Goal: Information Seeking & Learning: Learn about a topic

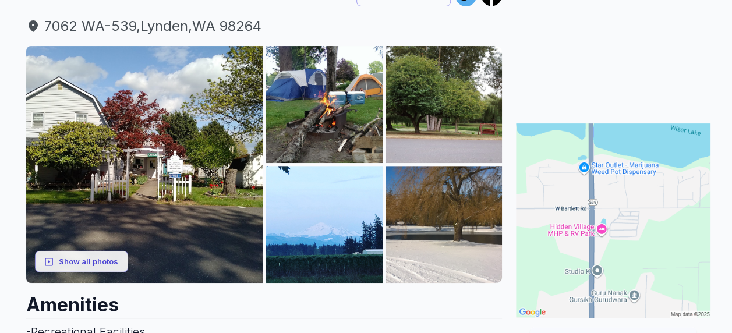
scroll to position [175, 0]
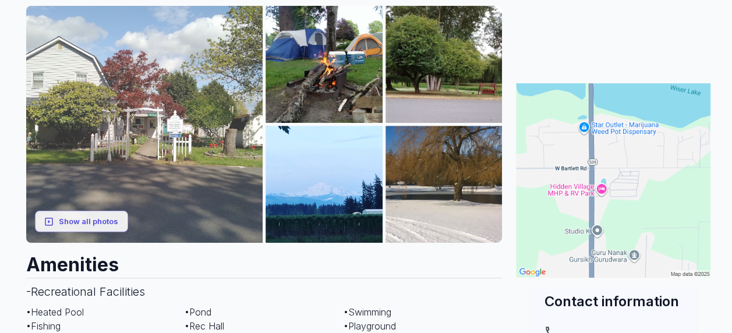
click at [150, 144] on img at bounding box center [144, 124] width 237 height 237
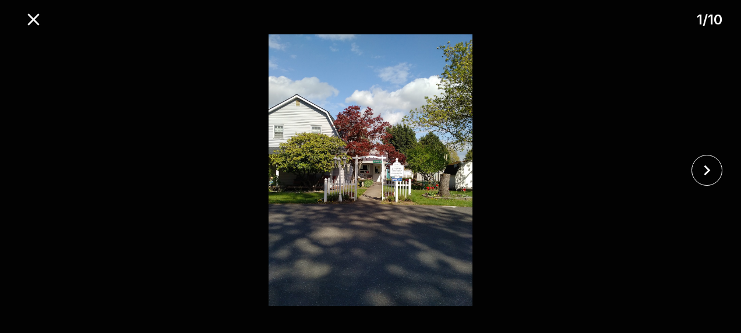
click at [392, 174] on img at bounding box center [370, 170] width 617 height 272
click at [712, 174] on icon "close" at bounding box center [706, 170] width 20 height 20
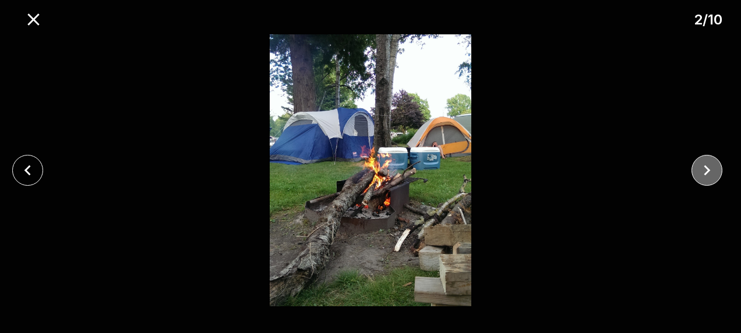
click at [712, 174] on icon "close" at bounding box center [706, 170] width 20 height 20
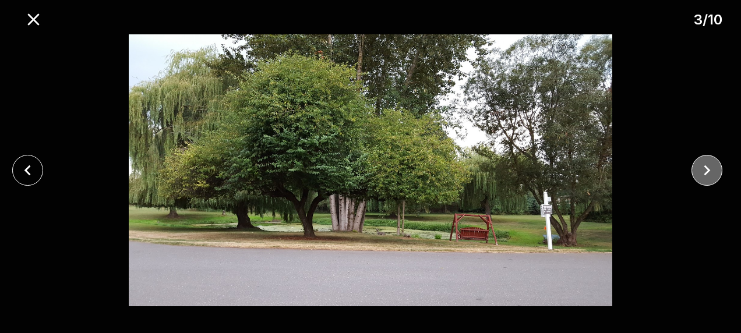
click at [712, 174] on icon "close" at bounding box center [706, 170] width 20 height 20
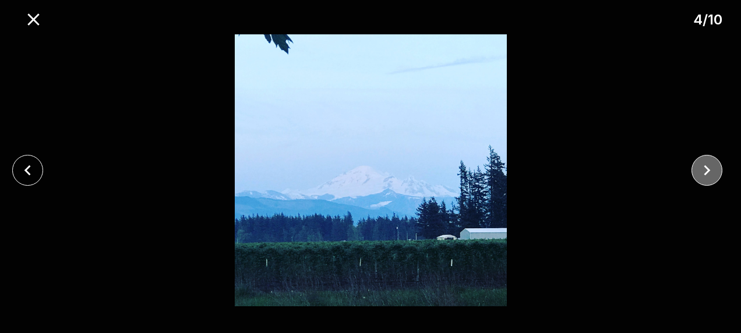
click at [712, 174] on icon "close" at bounding box center [706, 170] width 20 height 20
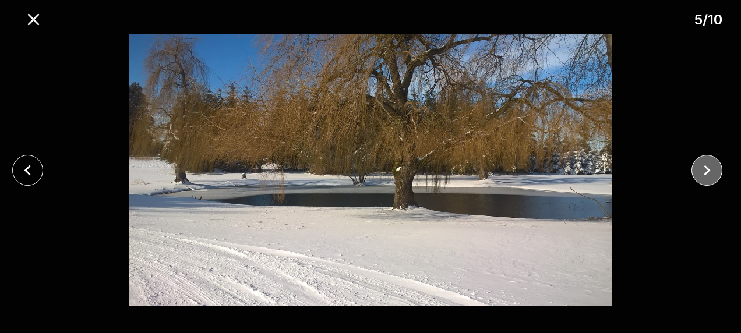
click at [712, 174] on icon "close" at bounding box center [706, 170] width 20 height 20
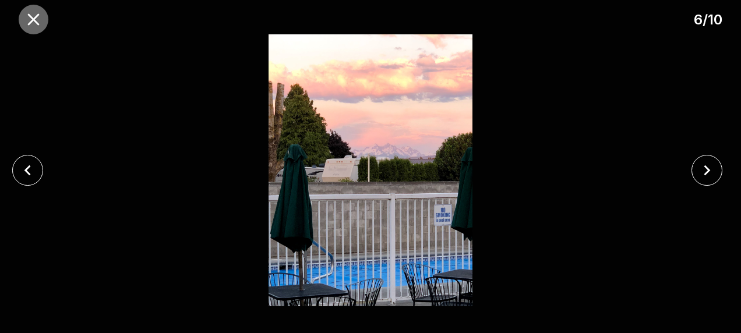
click at [31, 22] on icon "close" at bounding box center [33, 19] width 12 height 12
